Goal: Transaction & Acquisition: Purchase product/service

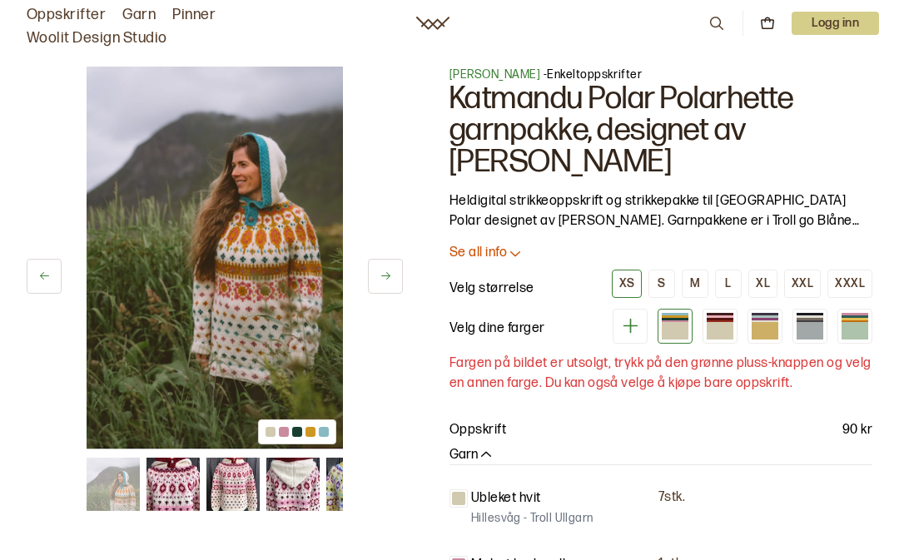
click at [722, 325] on div at bounding box center [719, 330] width 27 height 17
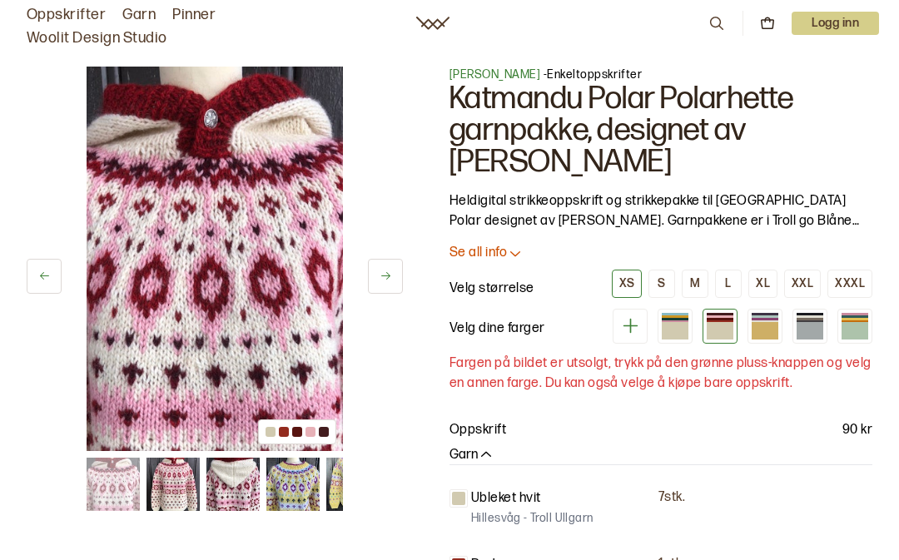
click at [752, 338] on div at bounding box center [764, 330] width 27 height 17
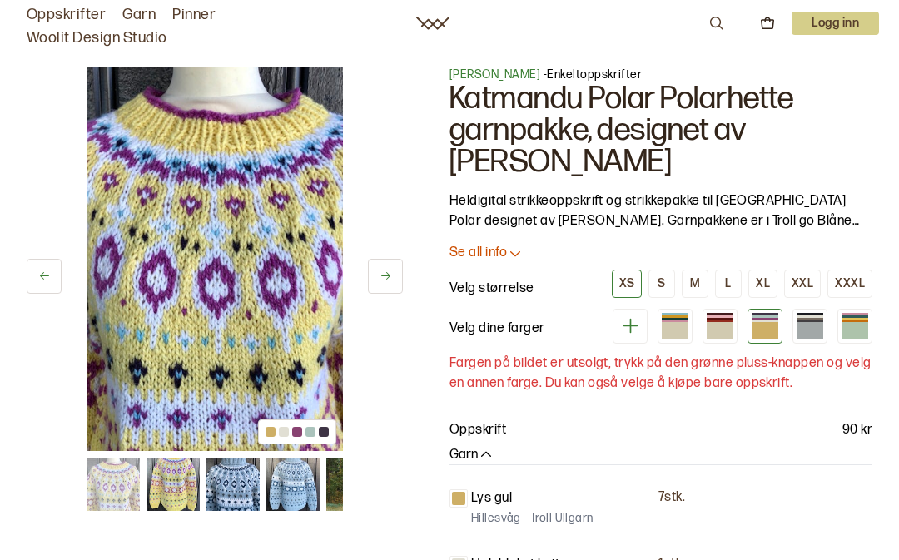
click at [798, 320] on div at bounding box center [809, 321] width 27 height 2
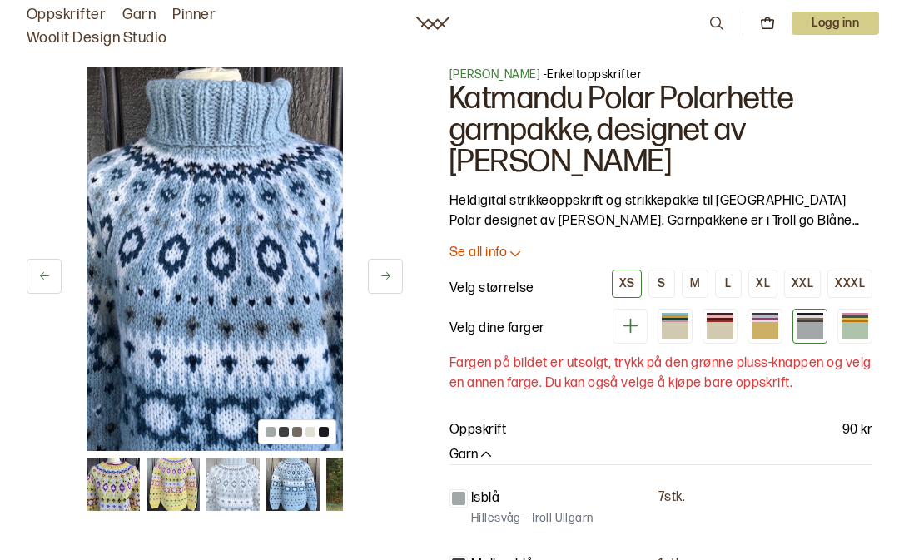
click at [851, 323] on div at bounding box center [854, 330] width 27 height 17
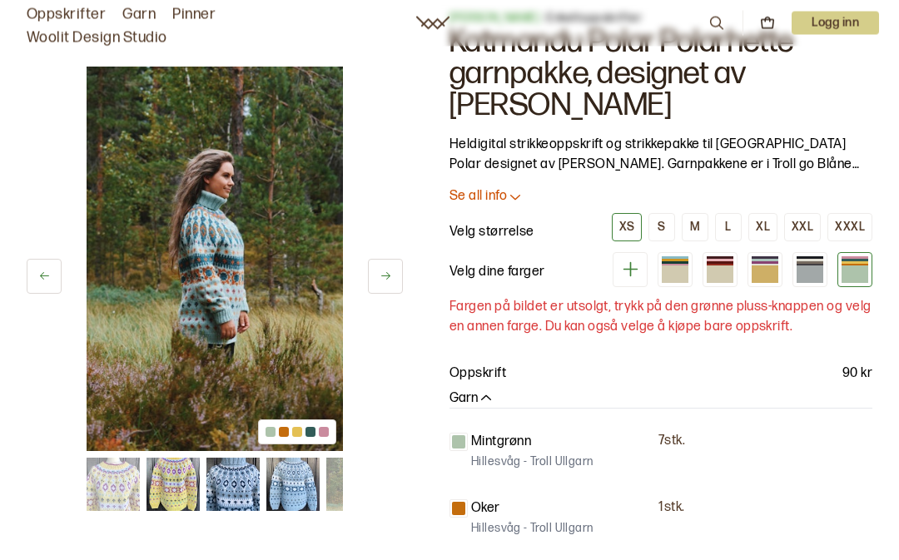
scroll to position [57, 0]
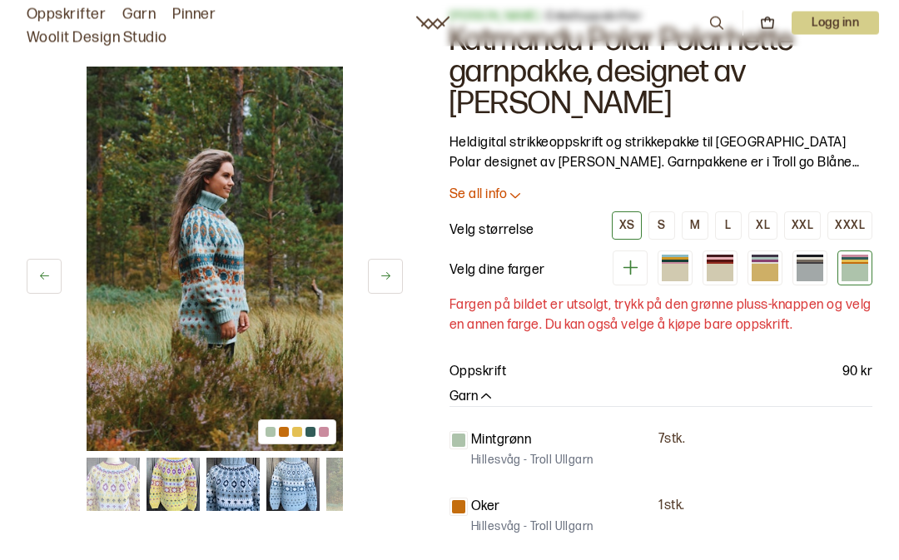
click at [849, 270] on div at bounding box center [854, 273] width 27 height 17
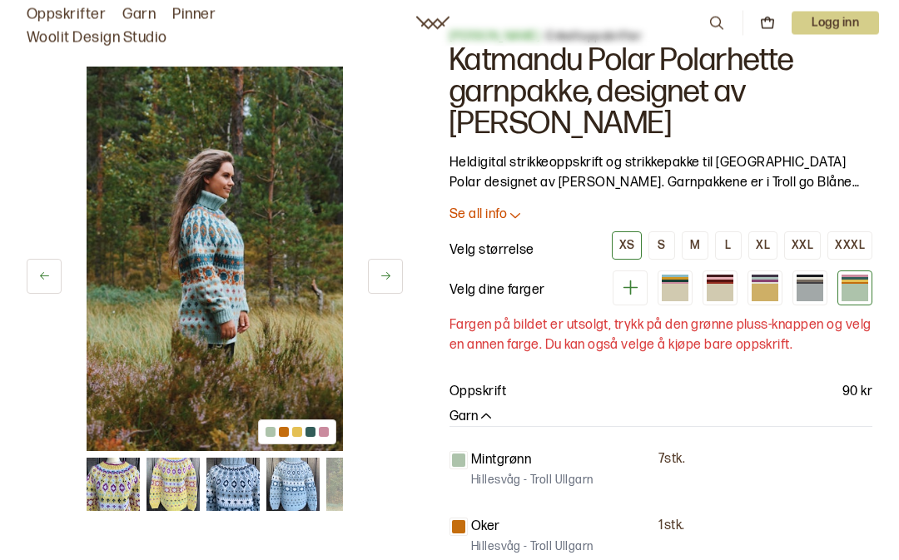
scroll to position [0, 0]
